Goal: Transaction & Acquisition: Download file/media

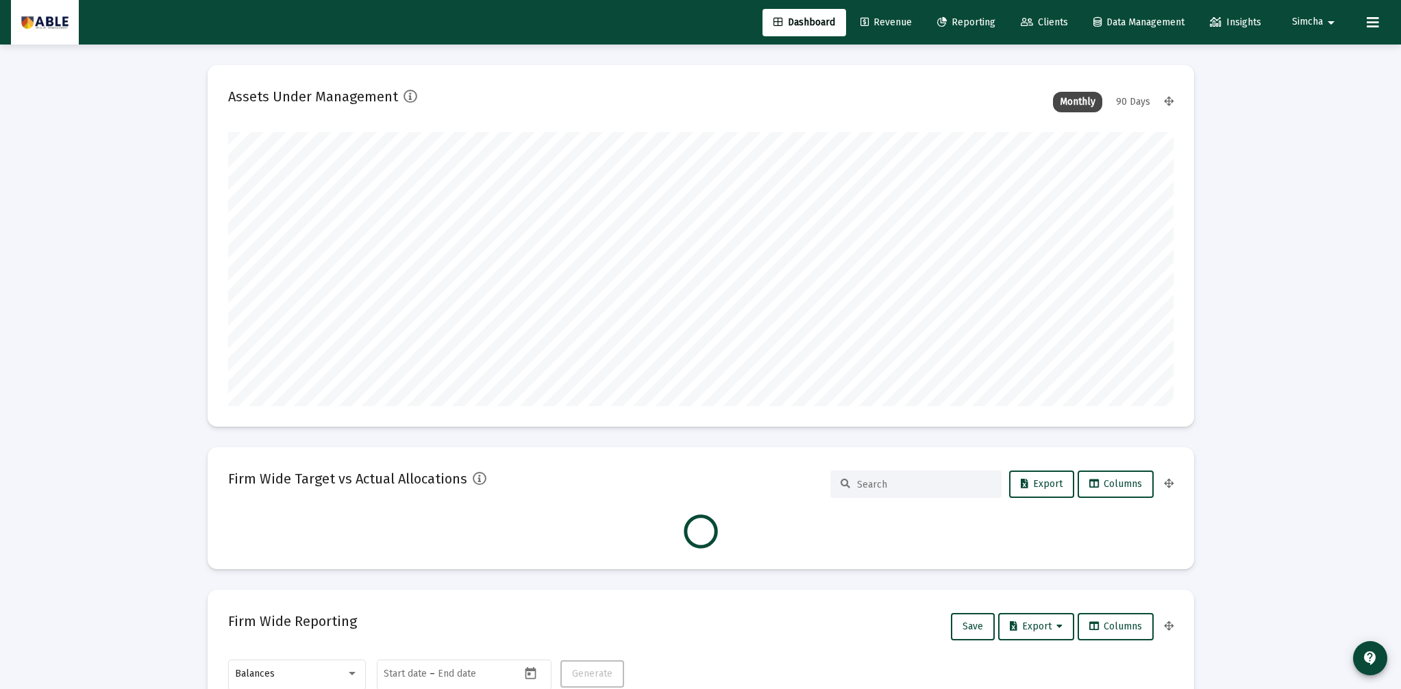
scroll to position [274, 509]
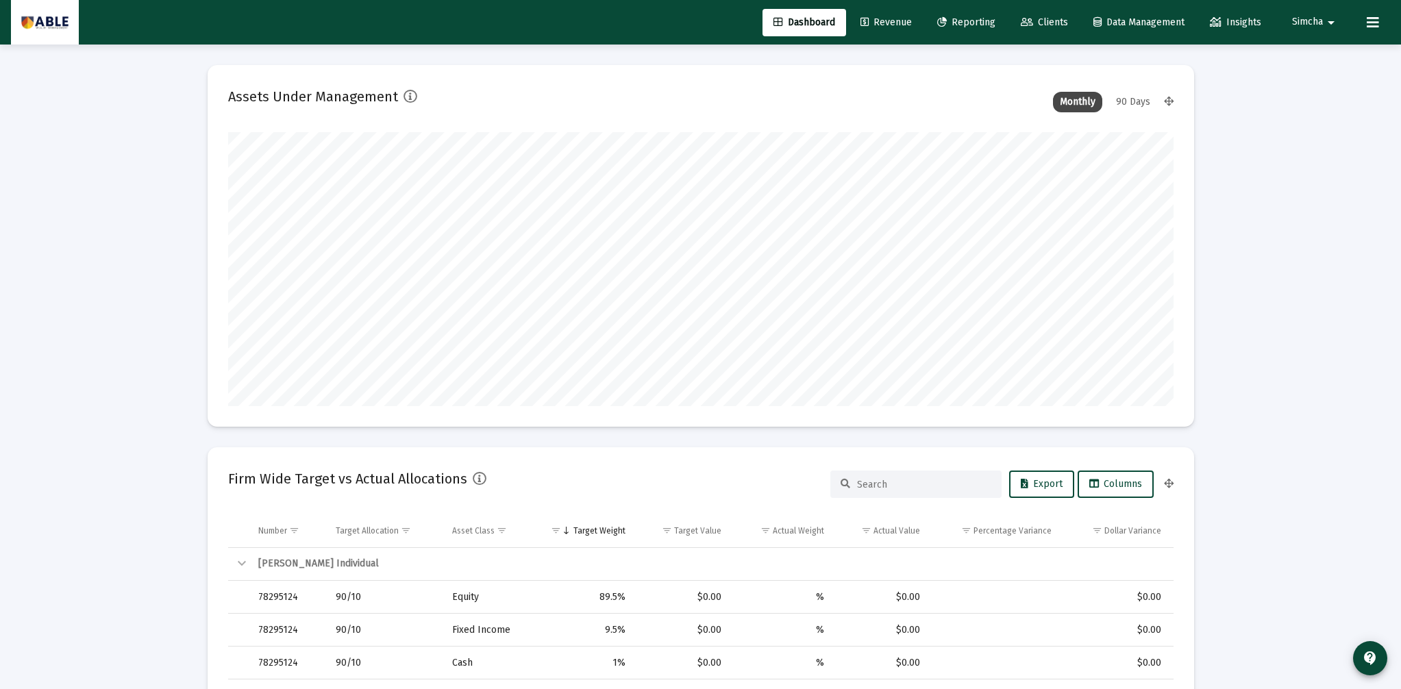
type input "[DATE]"
click at [1046, 24] on span "Clients" at bounding box center [1044, 22] width 47 height 12
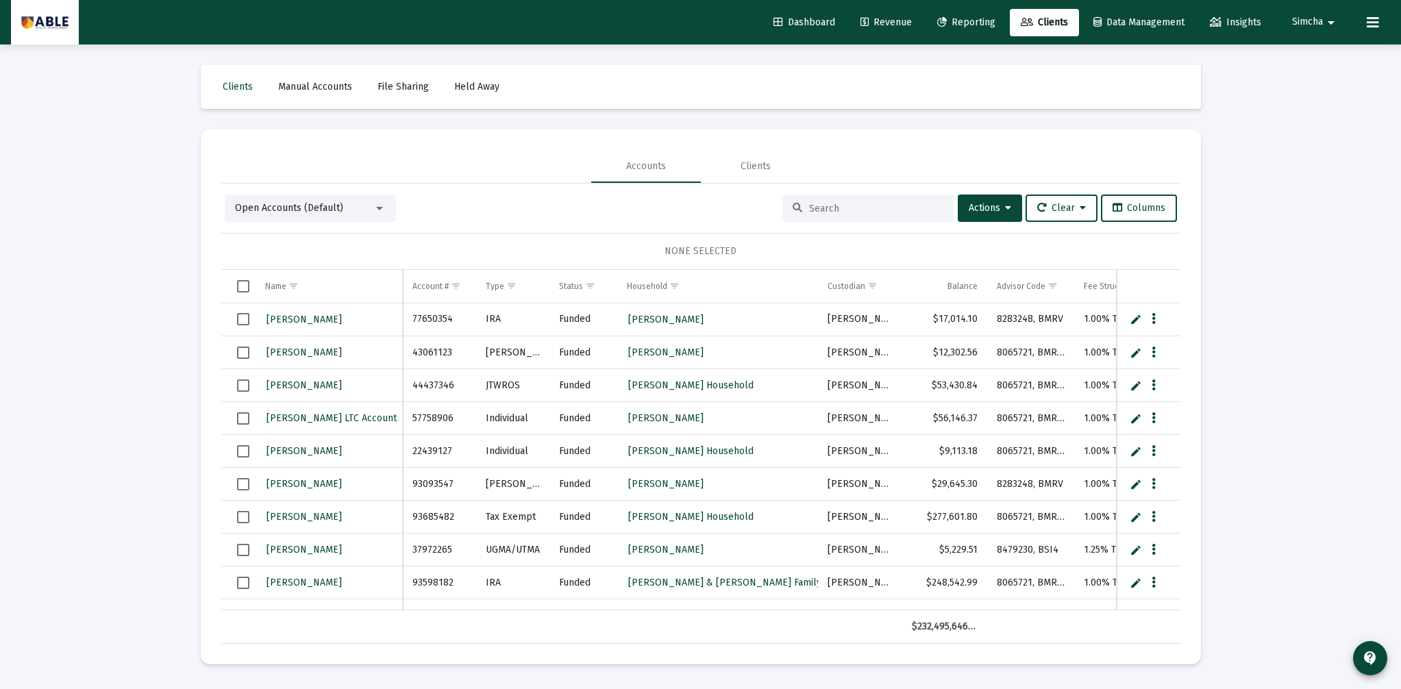
click at [828, 208] on input at bounding box center [876, 209] width 134 height 12
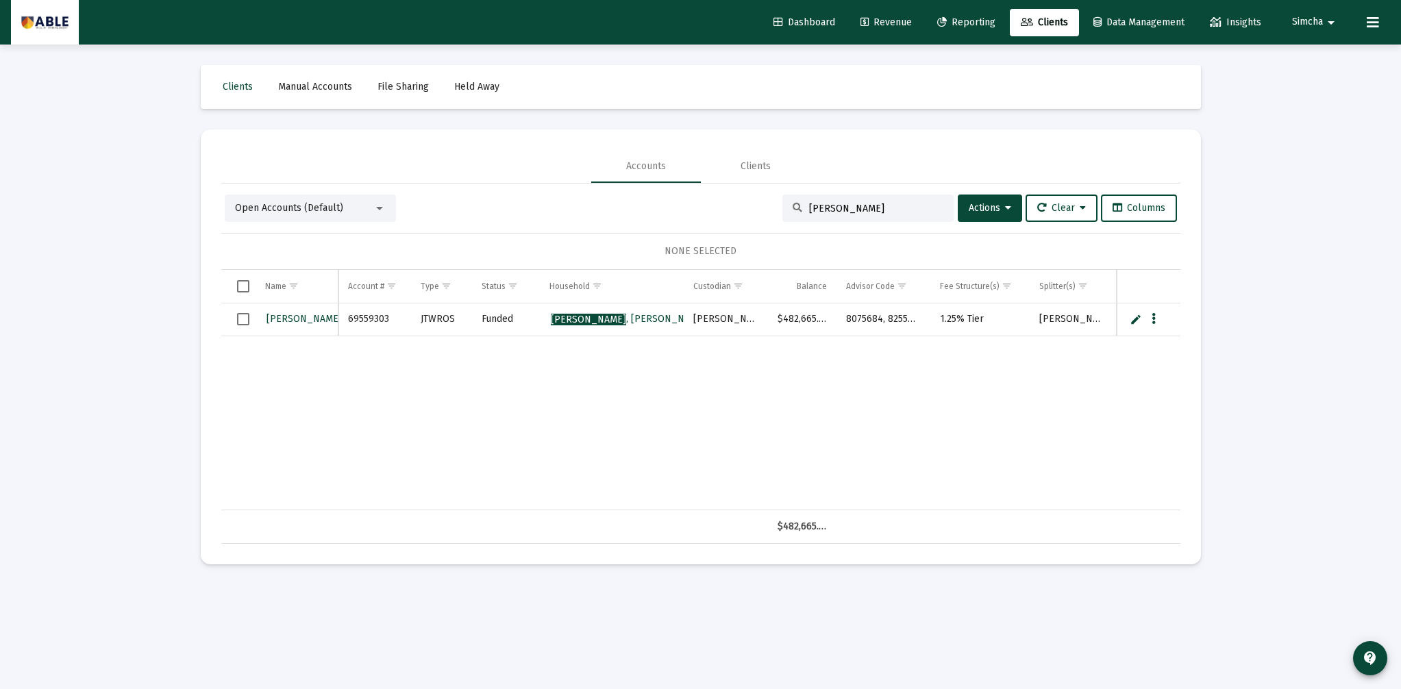
type input "[PERSON_NAME]"
click at [293, 317] on span "[PERSON_NAME]" at bounding box center [342, 319] width 151 height 12
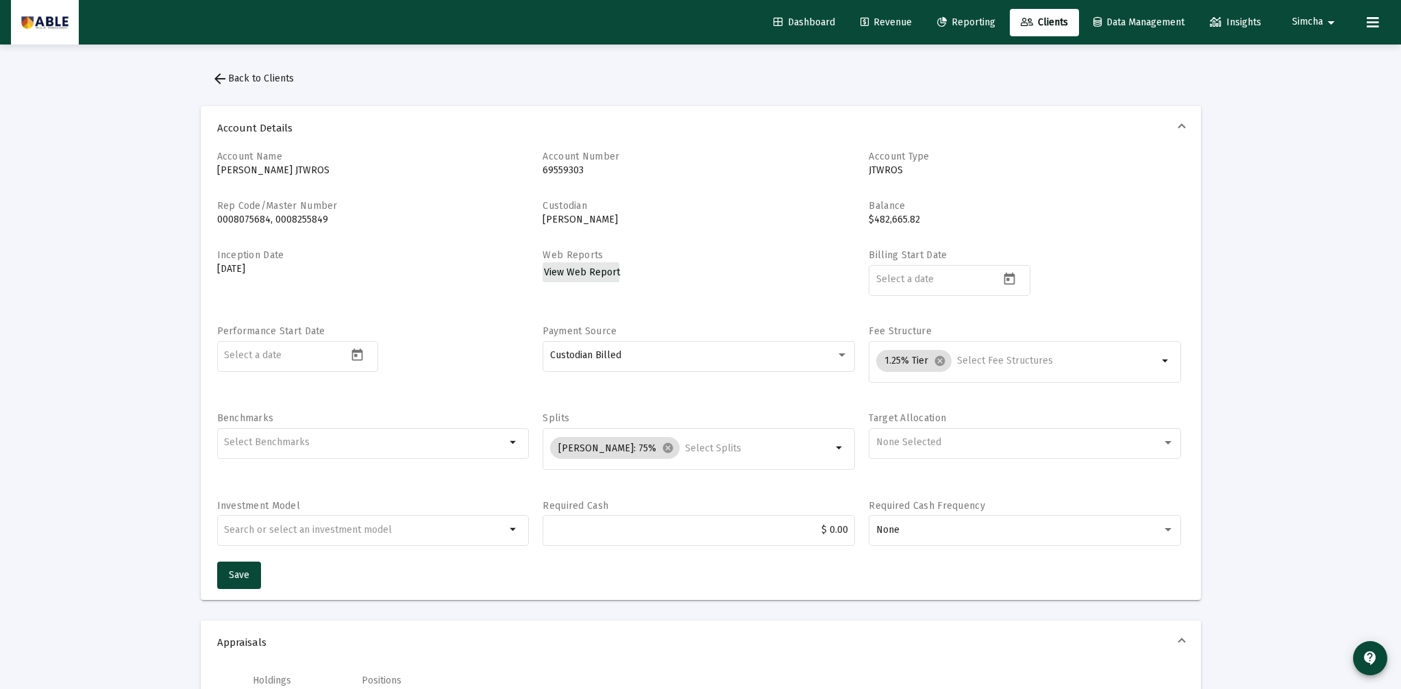
click at [576, 273] on span "View Web Report" at bounding box center [582, 273] width 76 height 12
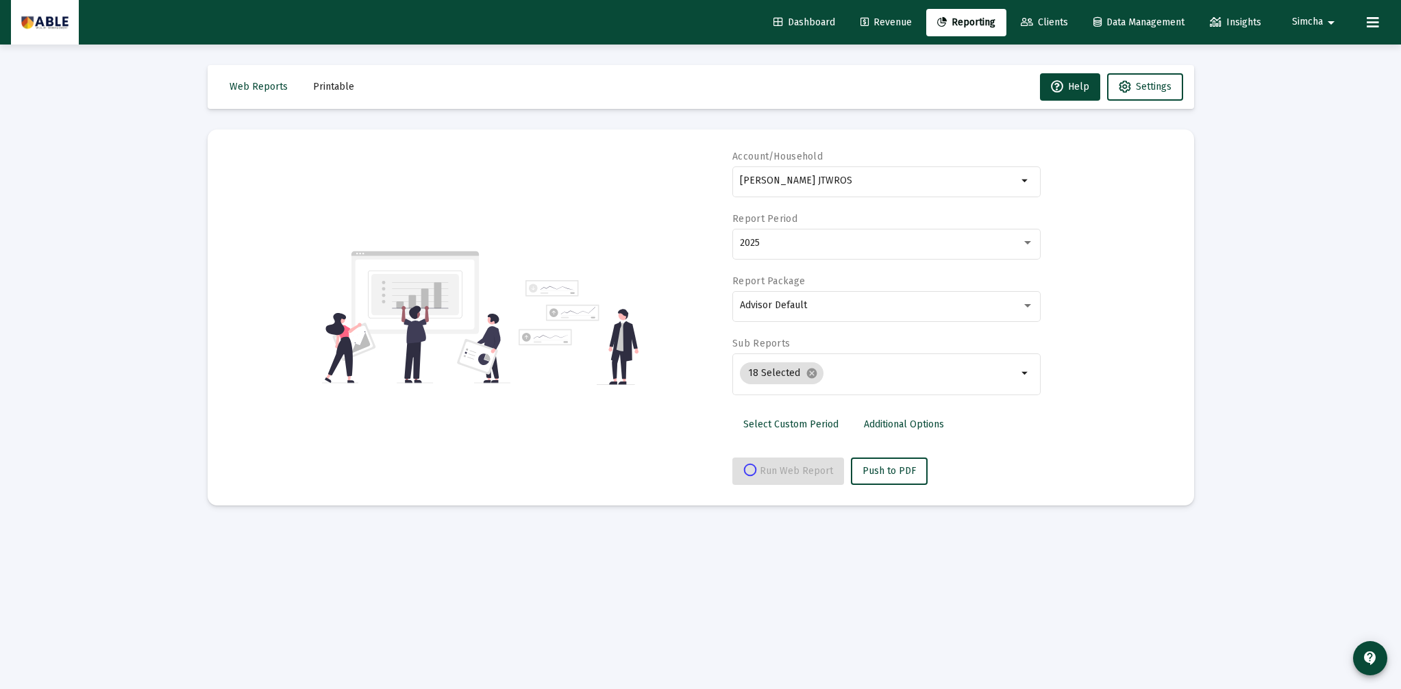
select select "View all"
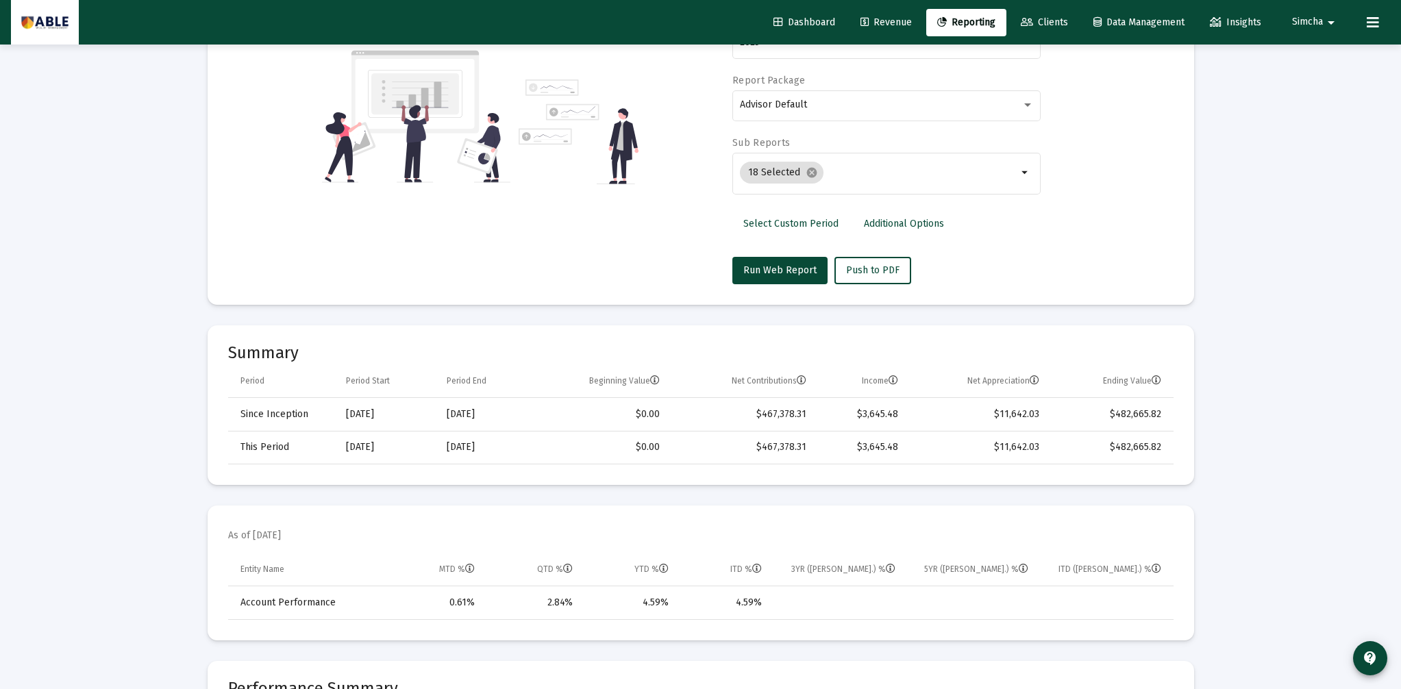
scroll to position [205, 0]
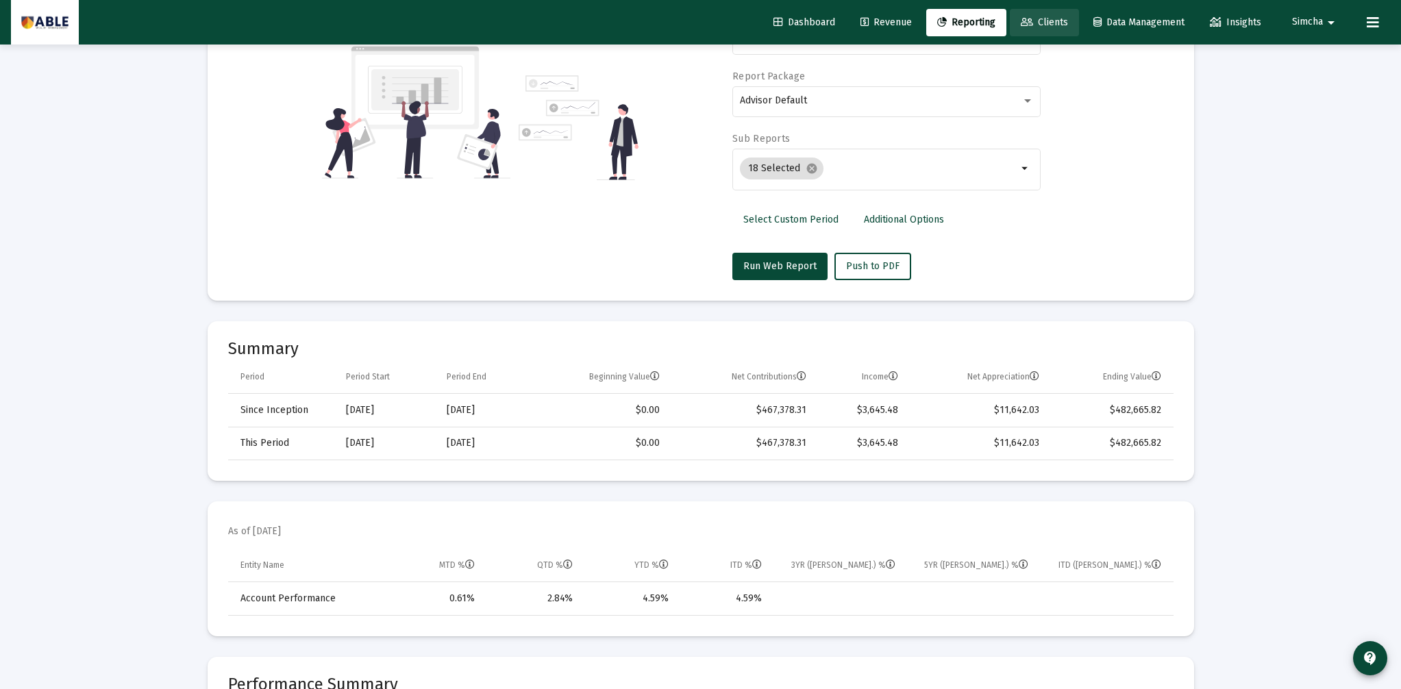
click at [1050, 25] on span "Clients" at bounding box center [1044, 22] width 47 height 12
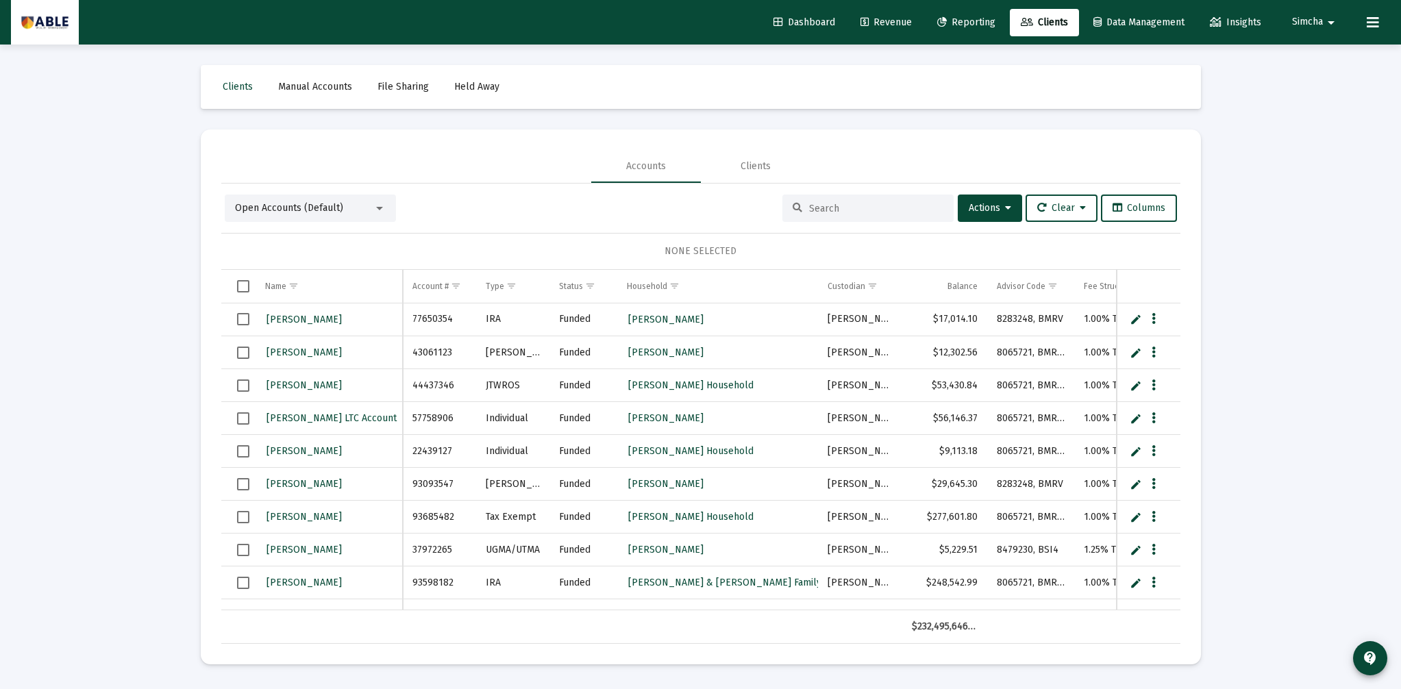
click at [834, 204] on input at bounding box center [876, 209] width 134 height 12
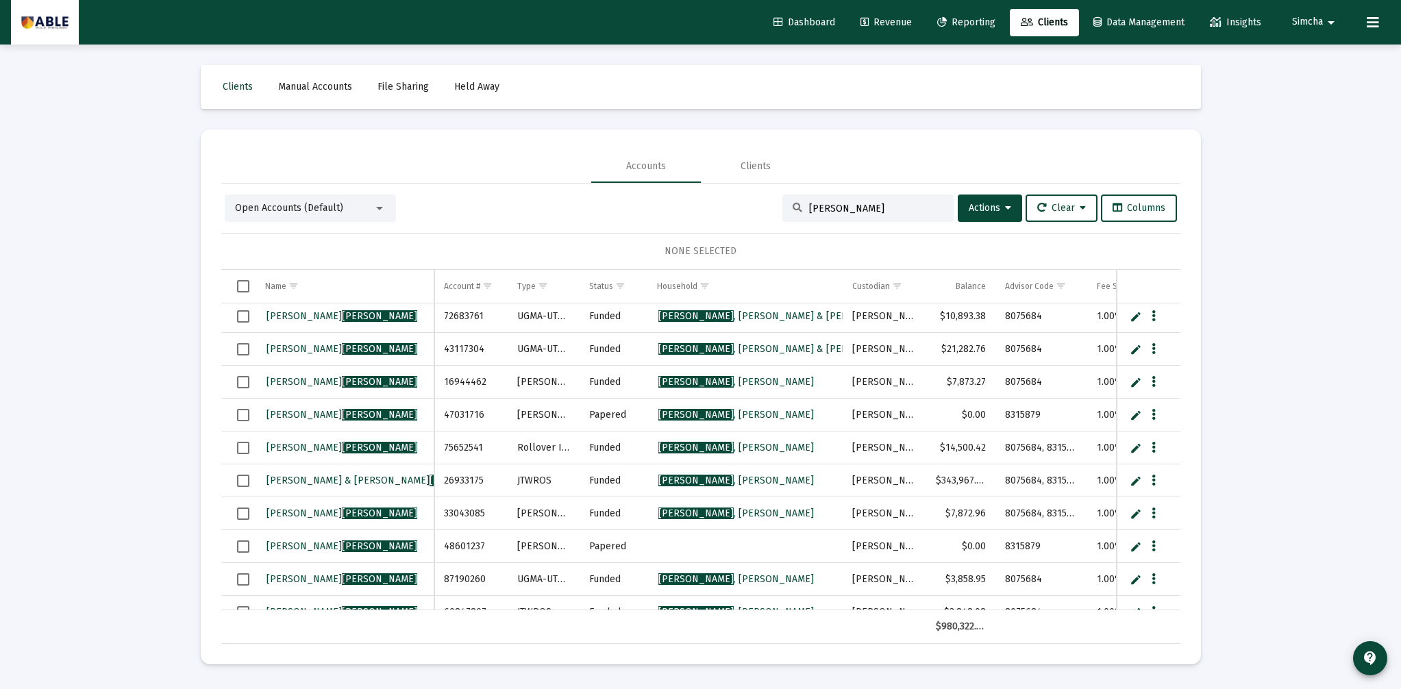
scroll to position [103, 0]
type input "[PERSON_NAME]"
click at [430, 481] on span "[PERSON_NAME]" at bounding box center [467, 480] width 75 height 12
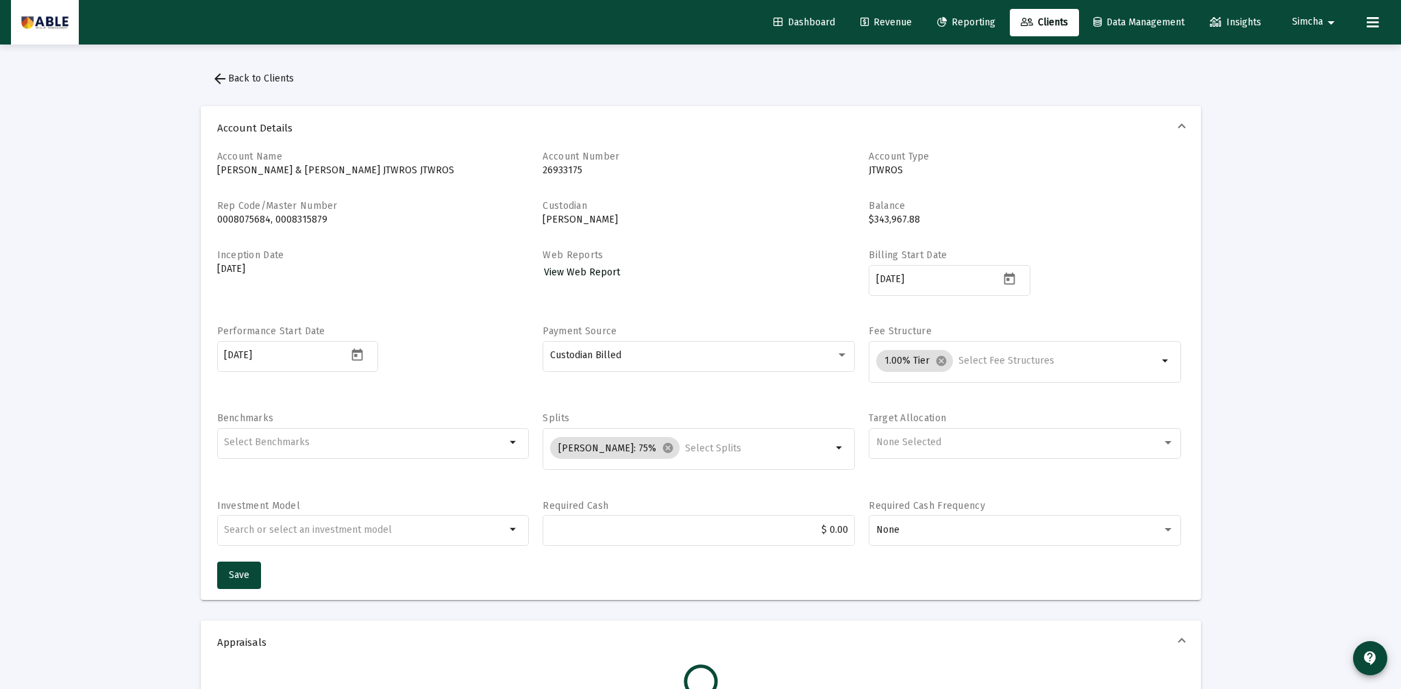
click at [583, 275] on span "View Web Report" at bounding box center [582, 273] width 76 height 12
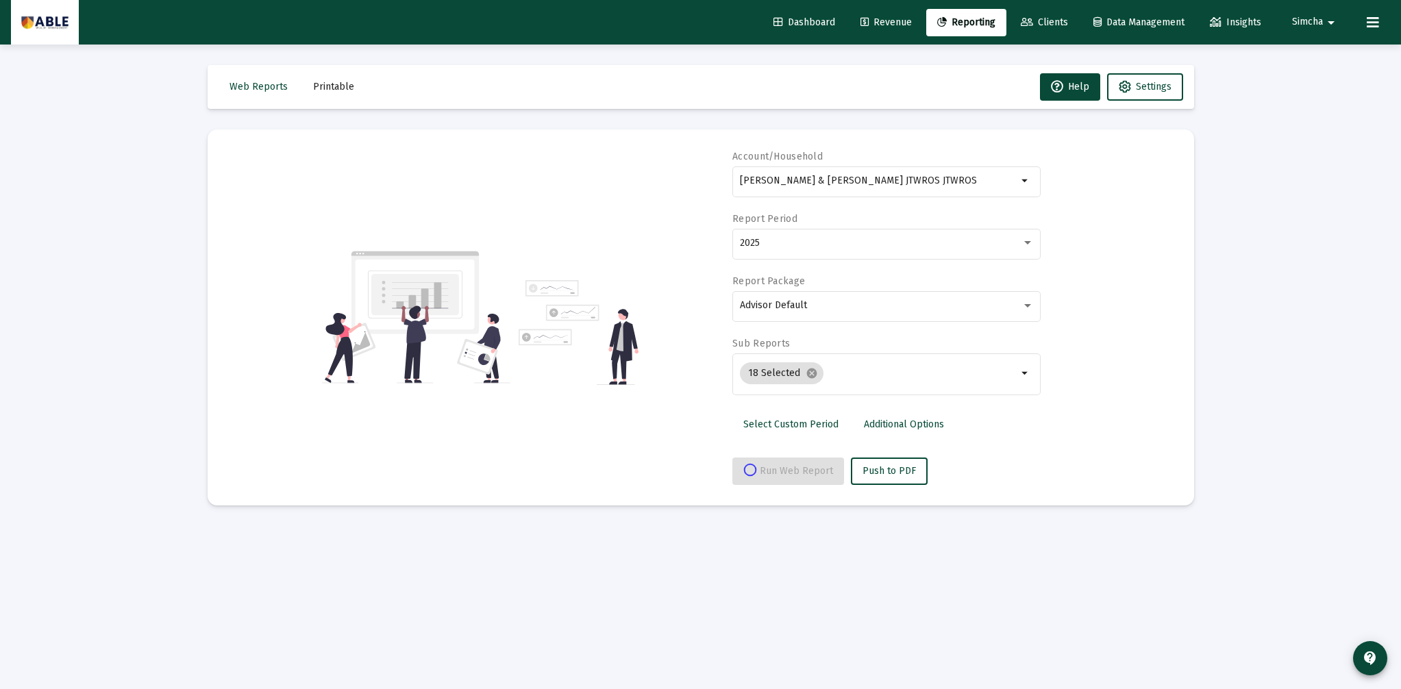
select select "View all"
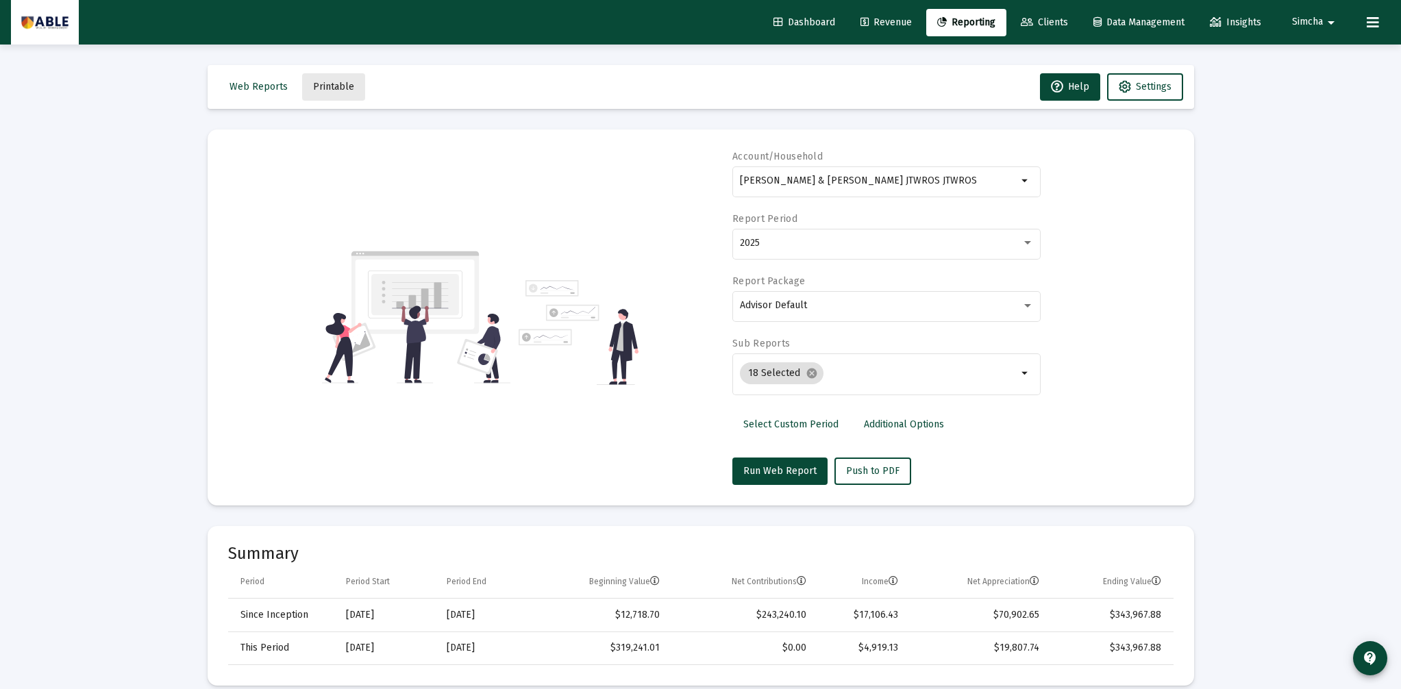
click at [332, 86] on span "Printable" at bounding box center [333, 87] width 41 height 12
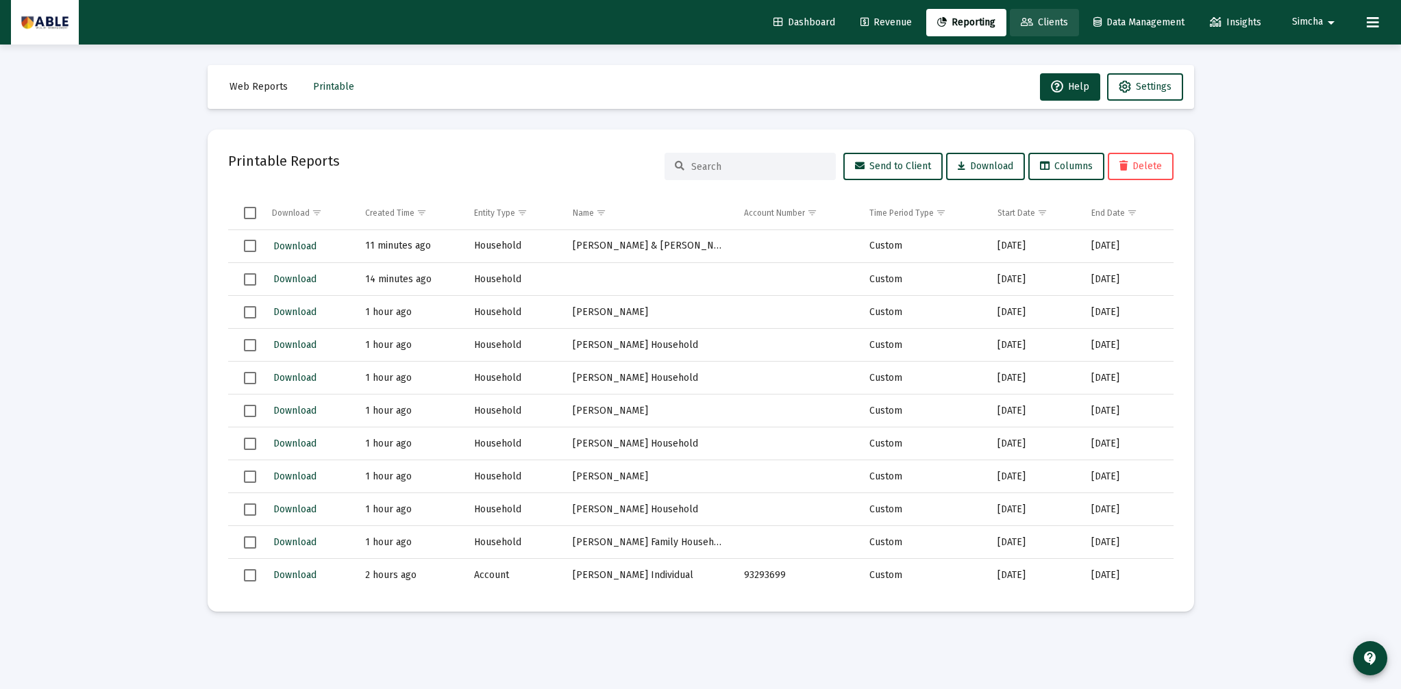
click at [1044, 17] on span "Clients" at bounding box center [1044, 22] width 47 height 12
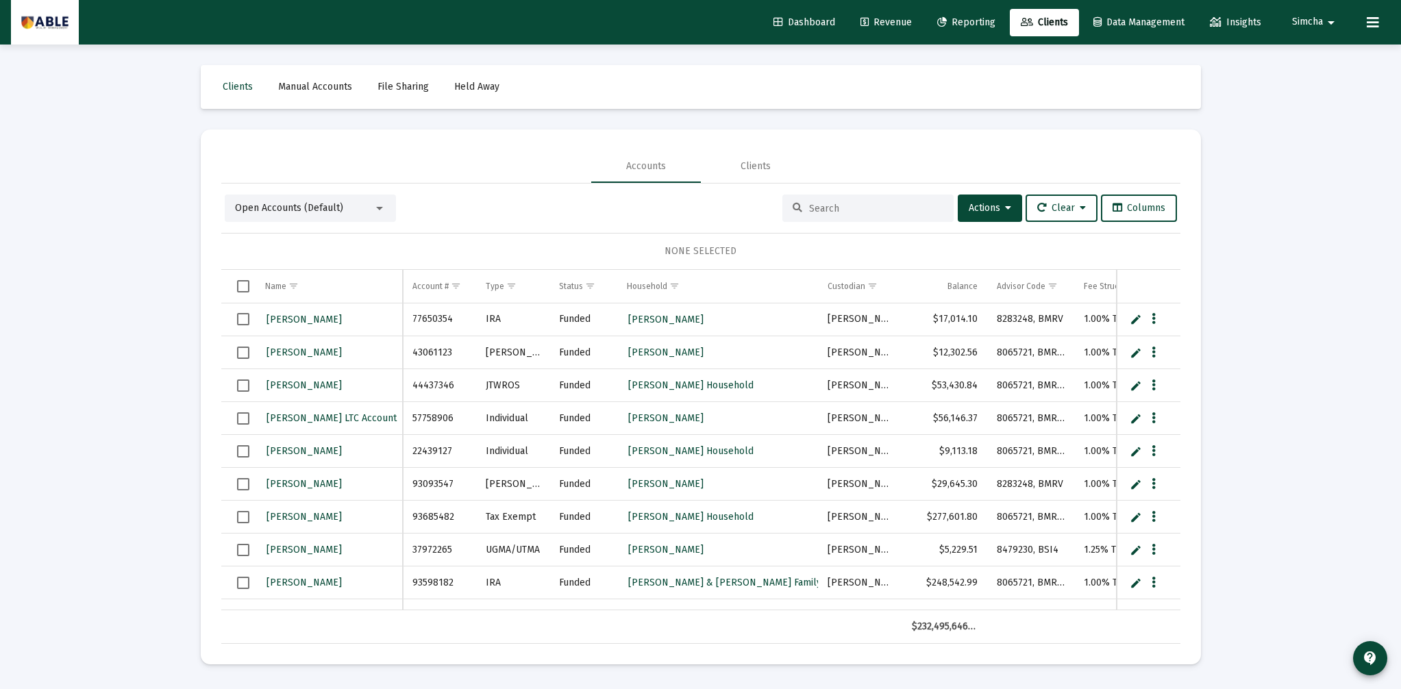
click at [811, 208] on input at bounding box center [876, 209] width 134 height 12
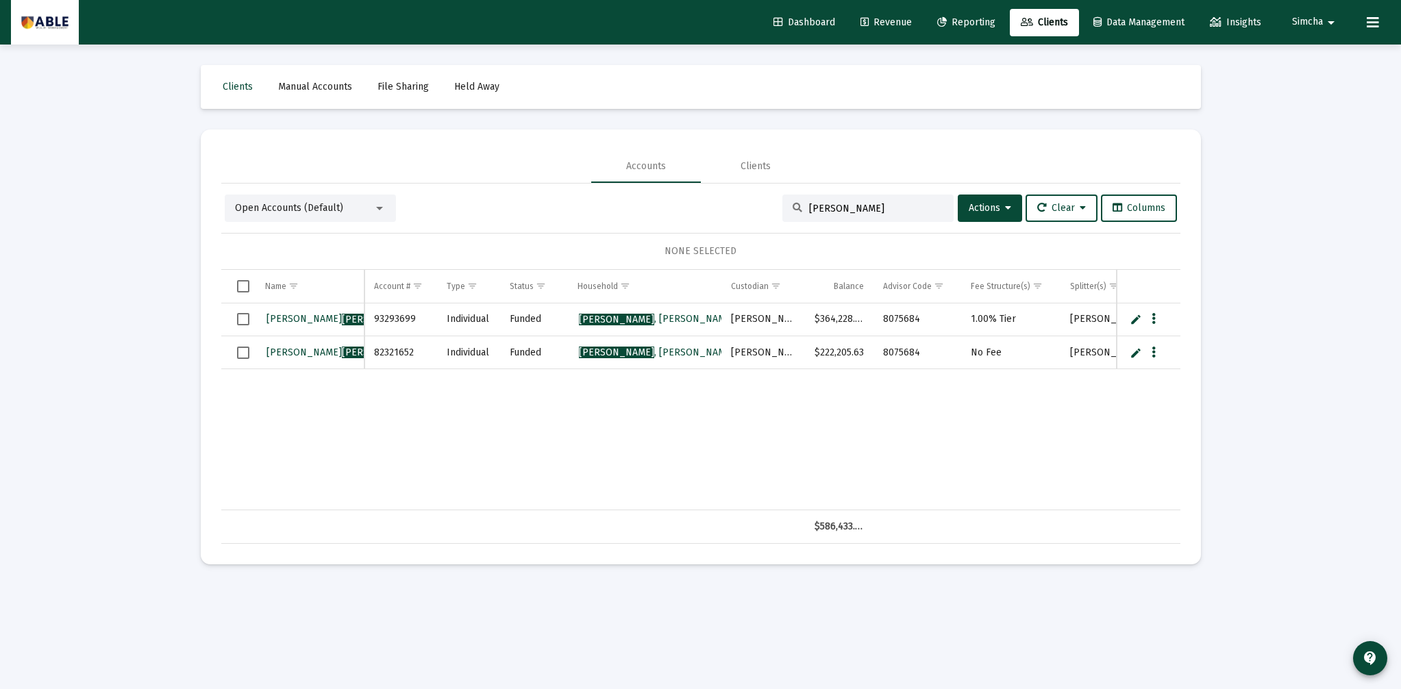
type input "[PERSON_NAME]"
click at [301, 317] on span "[PERSON_NAME]" at bounding box center [342, 319] width 151 height 12
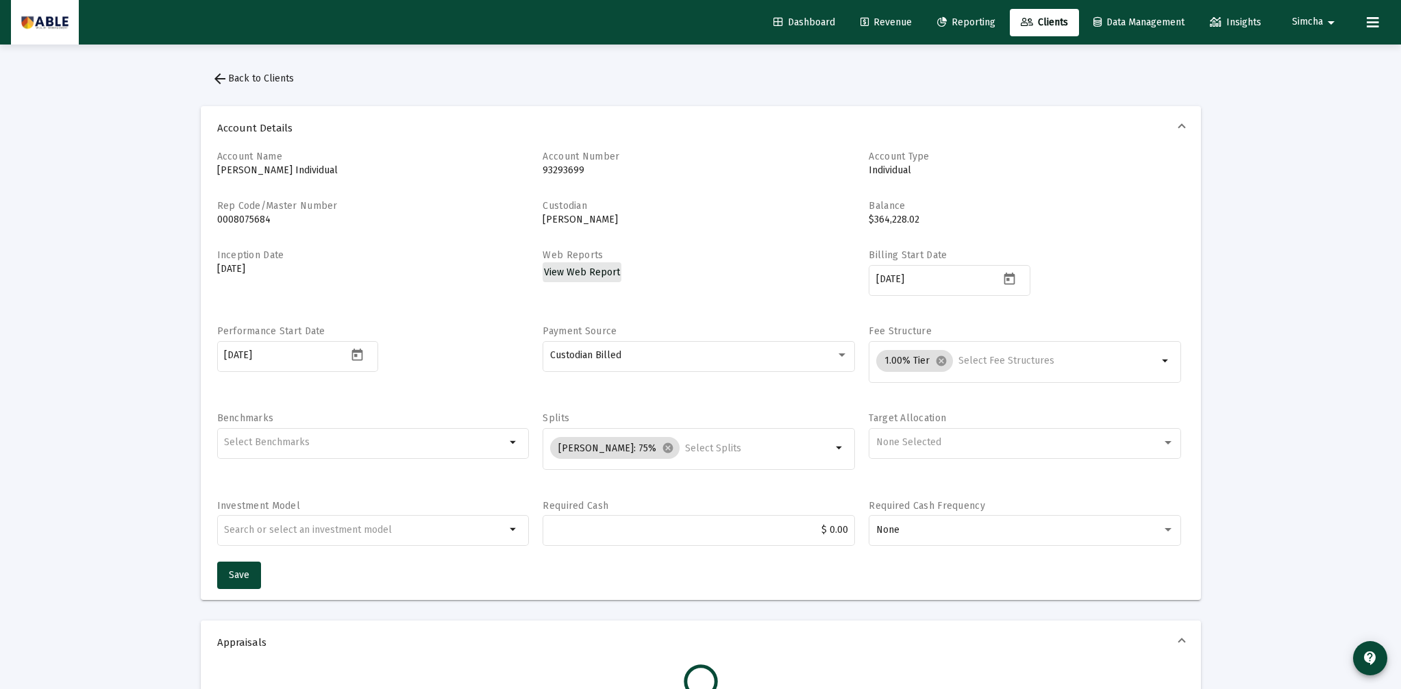
click at [600, 270] on span "View Web Report" at bounding box center [582, 273] width 76 height 12
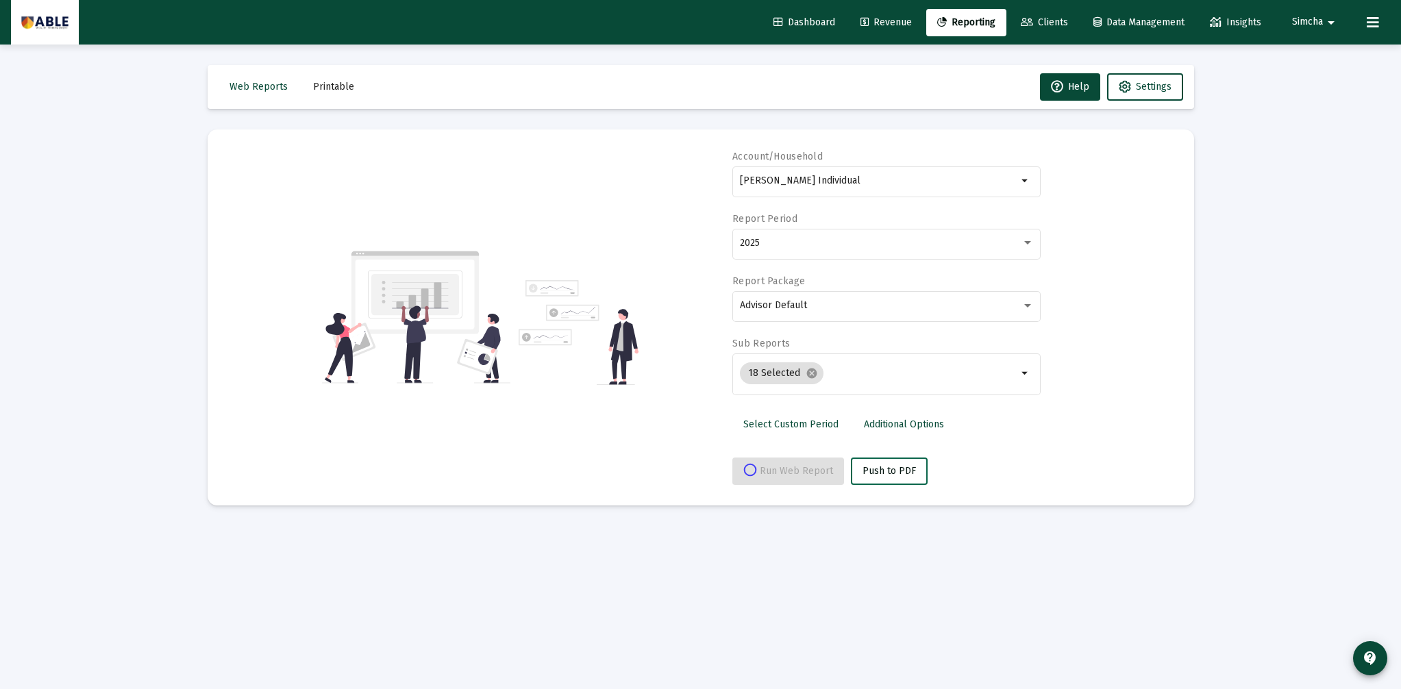
click at [886, 466] on span "Push to PDF" at bounding box center [889, 471] width 53 height 12
select select "View all"
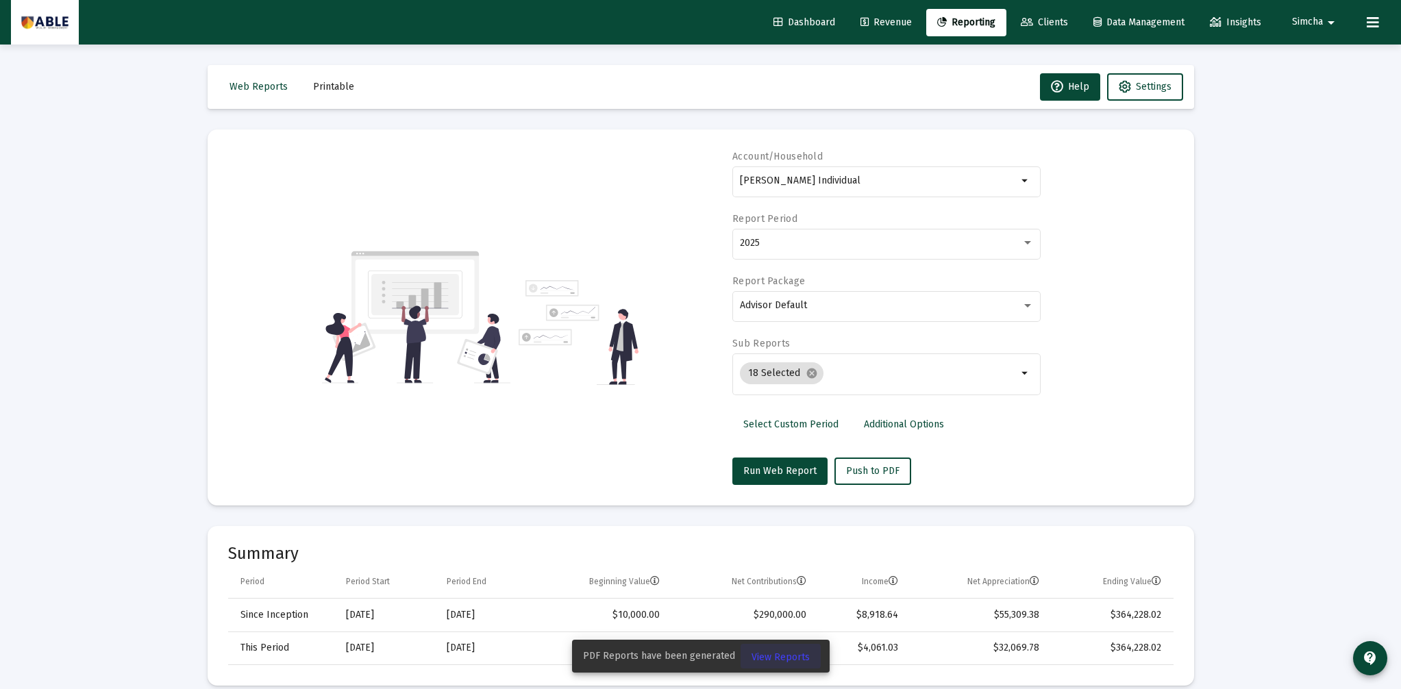
click at [791, 661] on span "View Reports" at bounding box center [781, 658] width 58 height 12
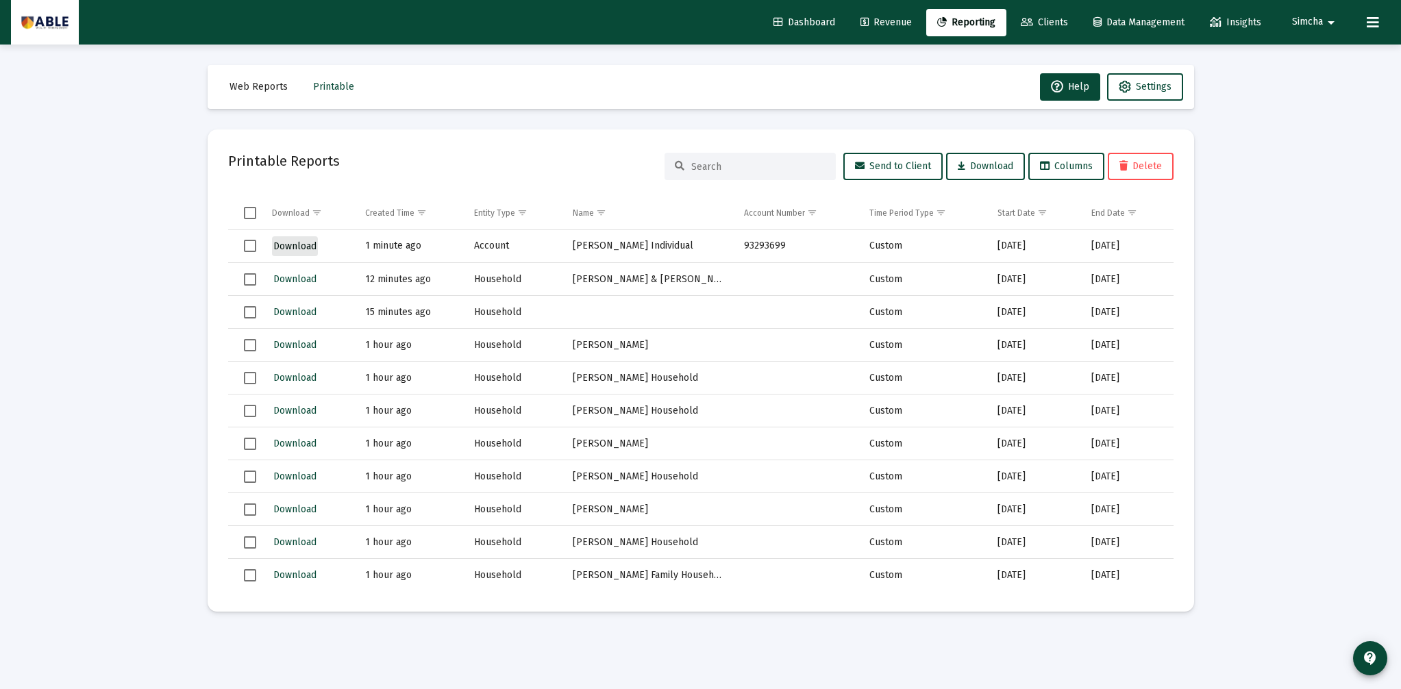
click at [300, 244] on span "Download" at bounding box center [294, 247] width 43 height 12
